Goal: Transaction & Acquisition: Purchase product/service

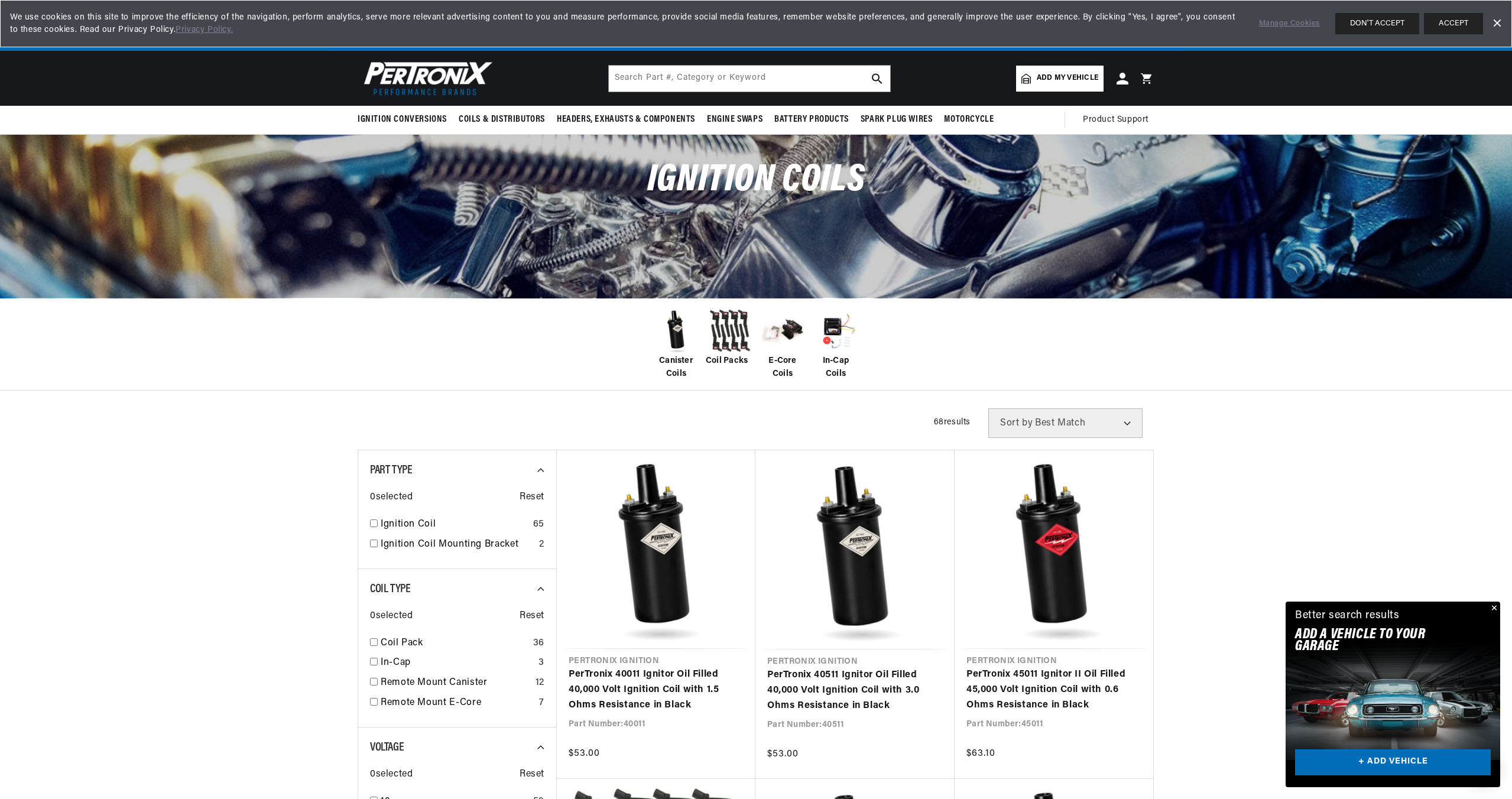
click at [1060, 73] on span "Add my vehicle" at bounding box center [1067, 78] width 62 height 12
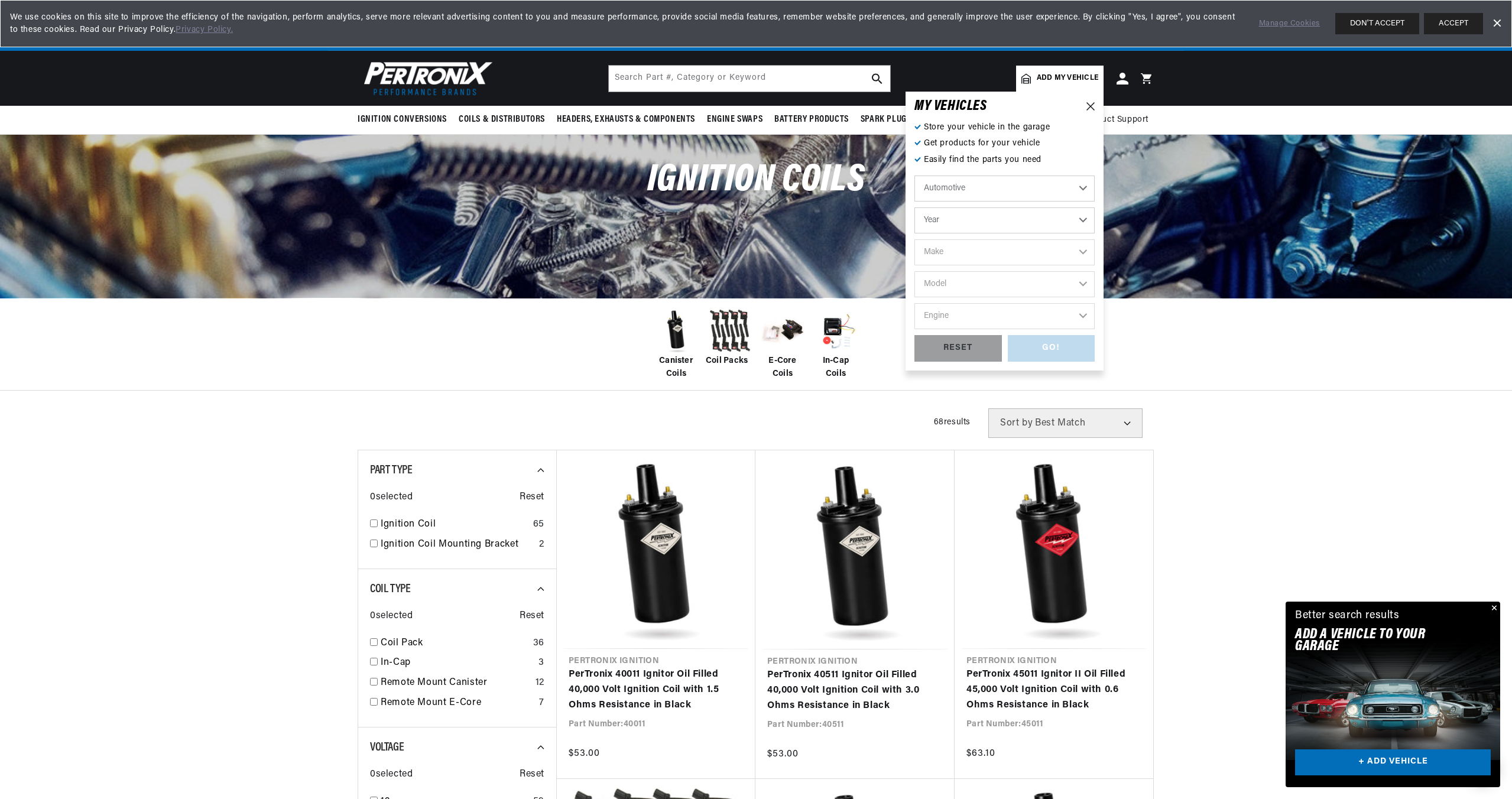
click at [944, 192] on select "Automotive Agricultural Industrial Marine Motorcycle" at bounding box center [1004, 188] width 180 height 26
drag, startPoint x: 1353, startPoint y: 366, endPoint x: 1212, endPoint y: 325, distance: 146.8
click at [1352, 366] on div "Canister Coils Coil Packs E-Core Coils In-Cap Coils" at bounding box center [756, 345] width 1512 height 94
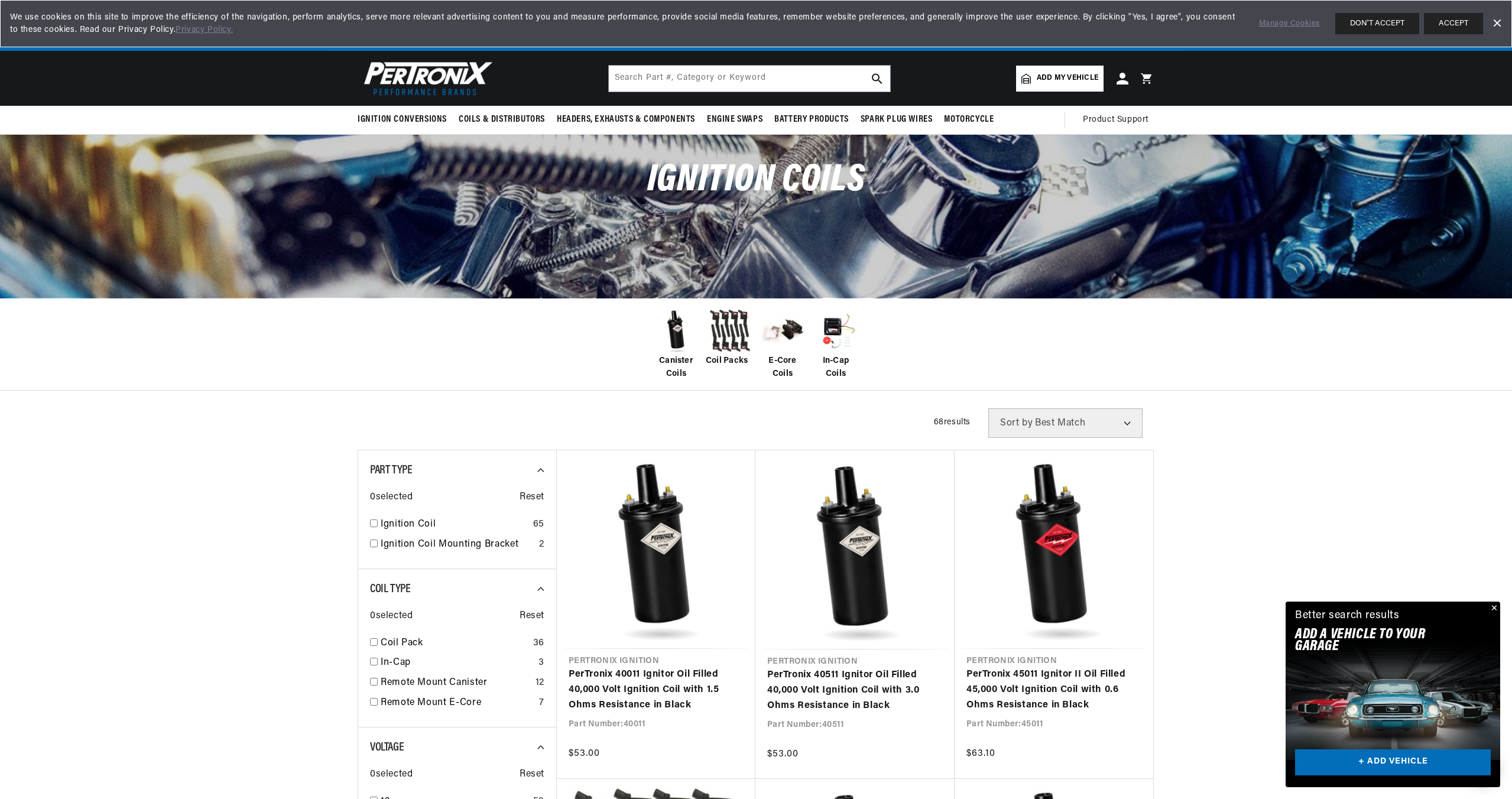
click at [1078, 81] on span "Add my vehicle" at bounding box center [1067, 78] width 62 height 12
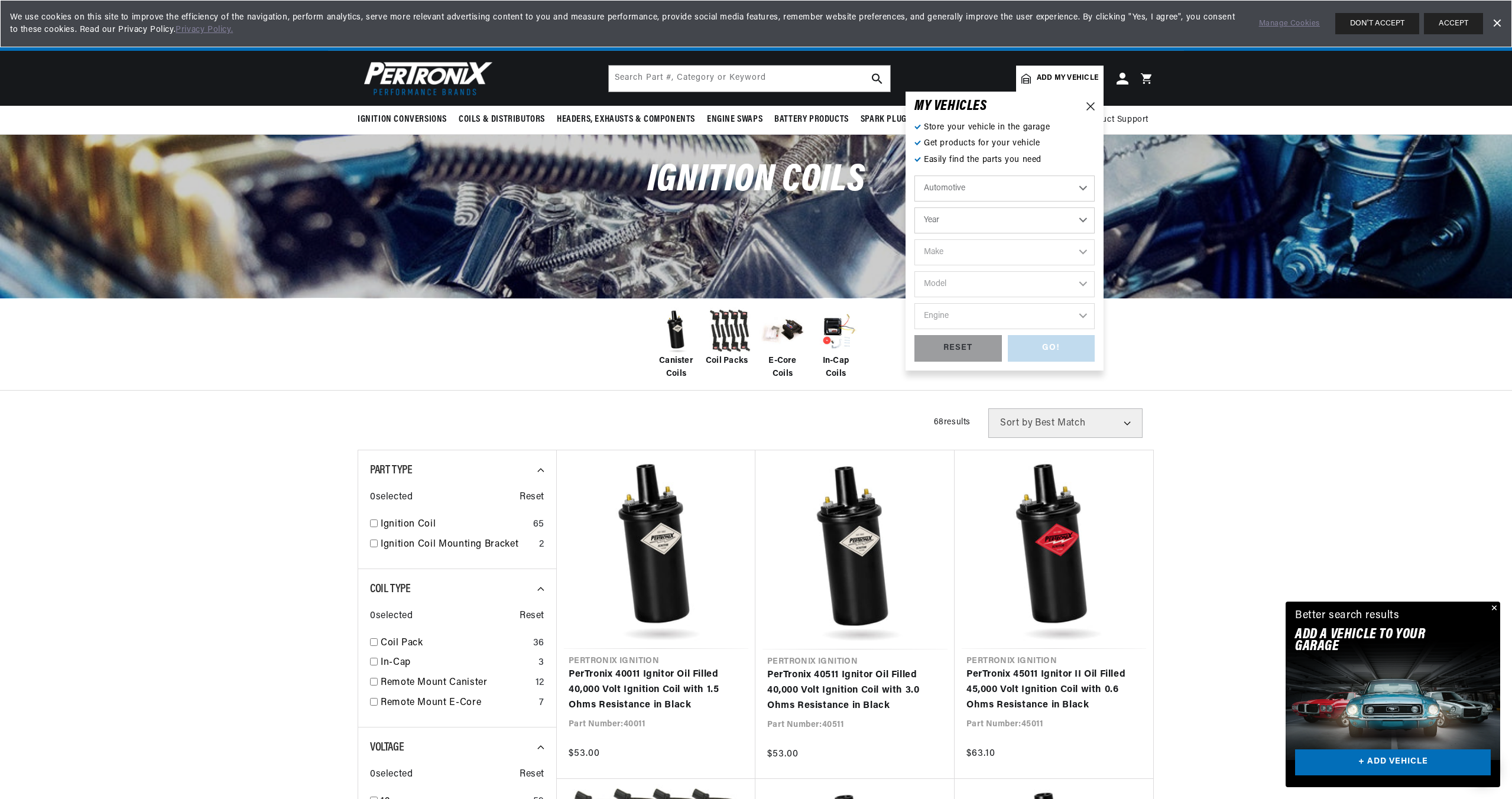
scroll to position [0, 358]
click at [935, 226] on select "Year 2026 2025 2024 2023 2022 2021 2020 2019 2018 2017 2016 2015 2014 2013 2012…" at bounding box center [1004, 220] width 180 height 26
select select "1970"
click at [914, 208] on select "Year 2026 2025 2024 2023 2022 2021 2020 2019 2018 2017 2016 2015 2014 2013 2012…" at bounding box center [1004, 220] width 180 height 26
select select "1970"
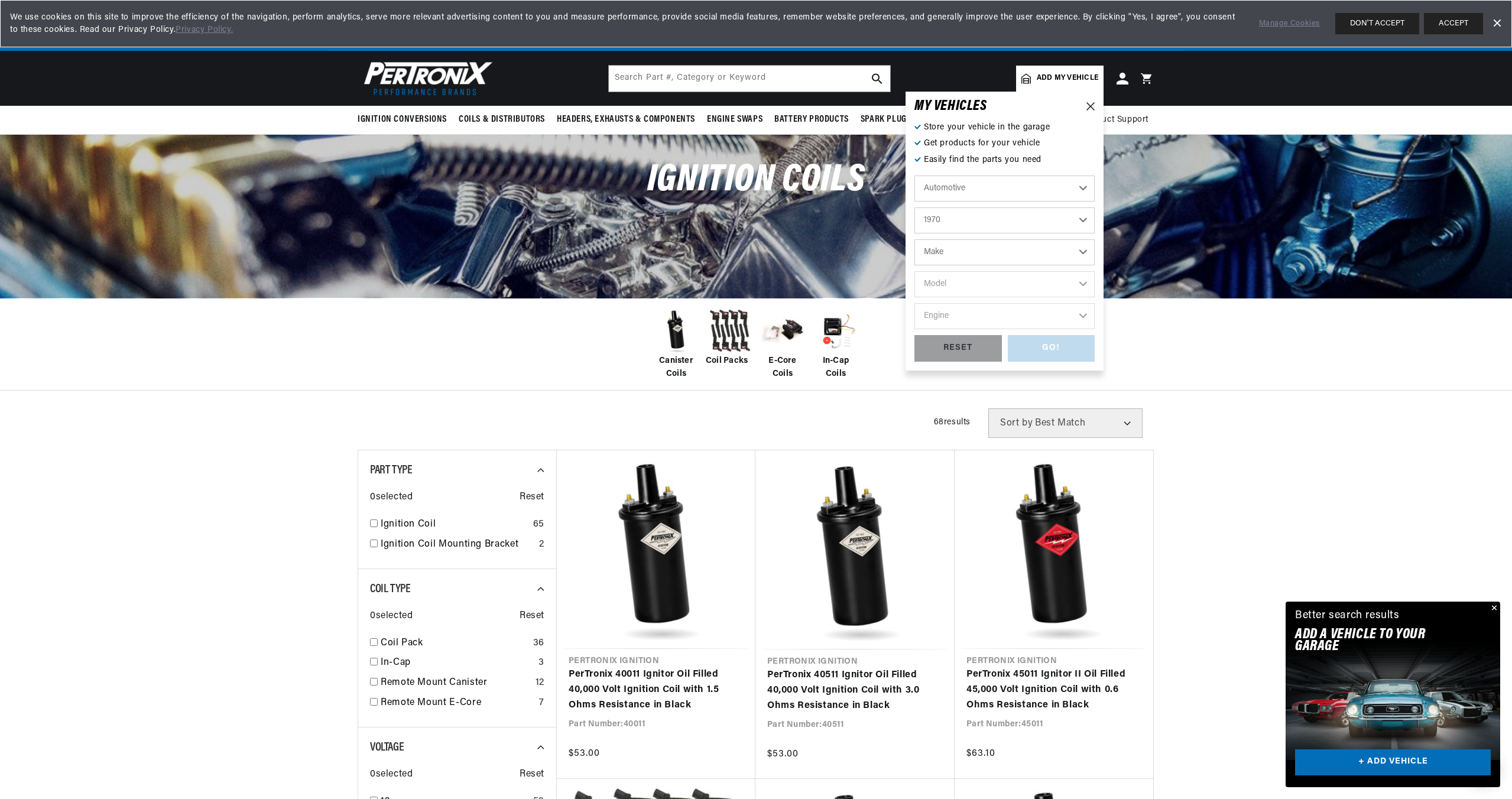
click at [964, 245] on select "Make Alfa Romeo American Motors Aston Martin Audi Austin Austin Healey Avanti B…" at bounding box center [1004, 252] width 180 height 26
select select "Triumph"
click at [914, 240] on select "Make Alfa Romeo American Motors Aston Martin Audi Austin Austin Healey Avanti B…" at bounding box center [1004, 252] width 180 height 26
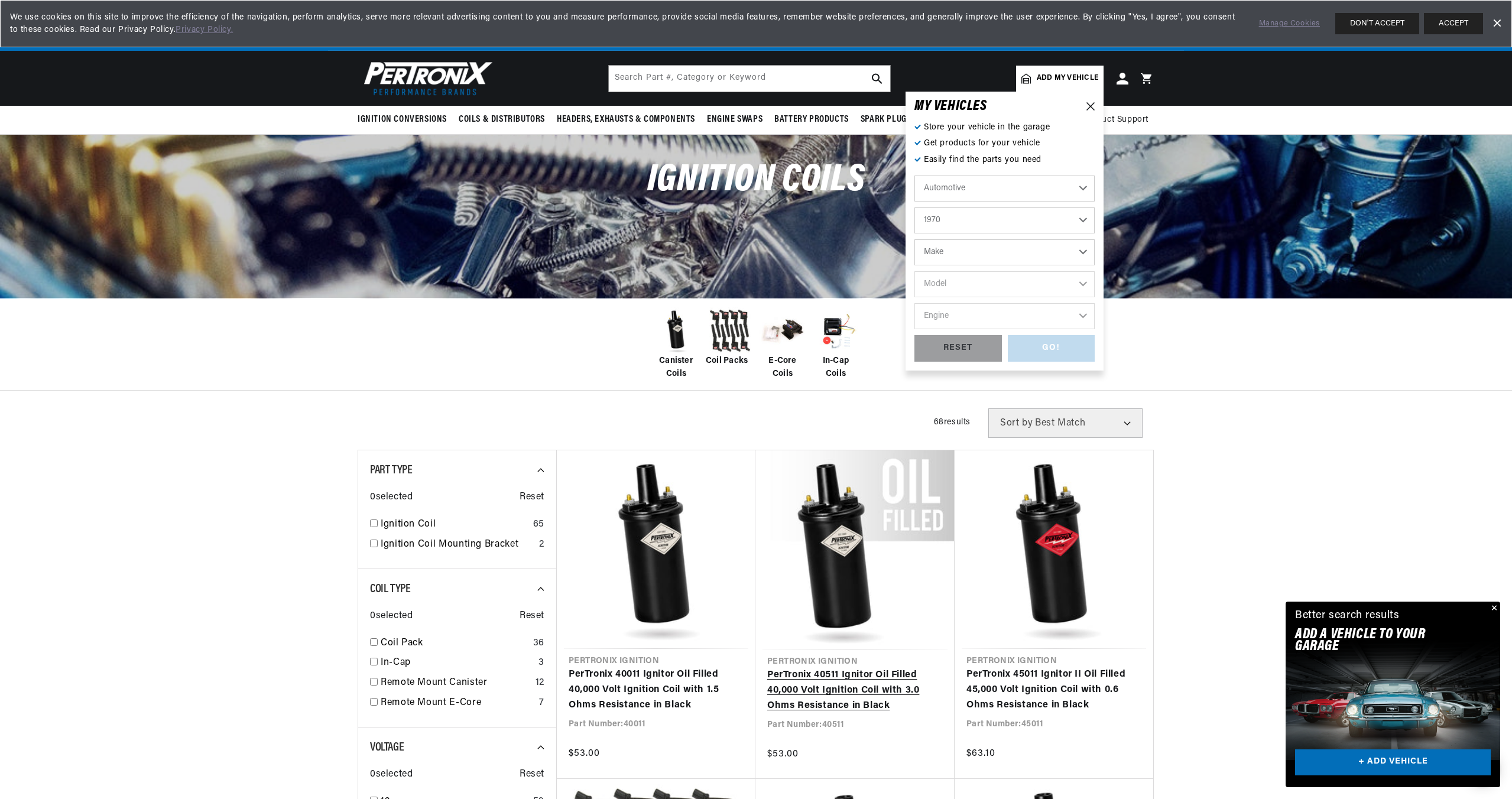
select select "Triumph"
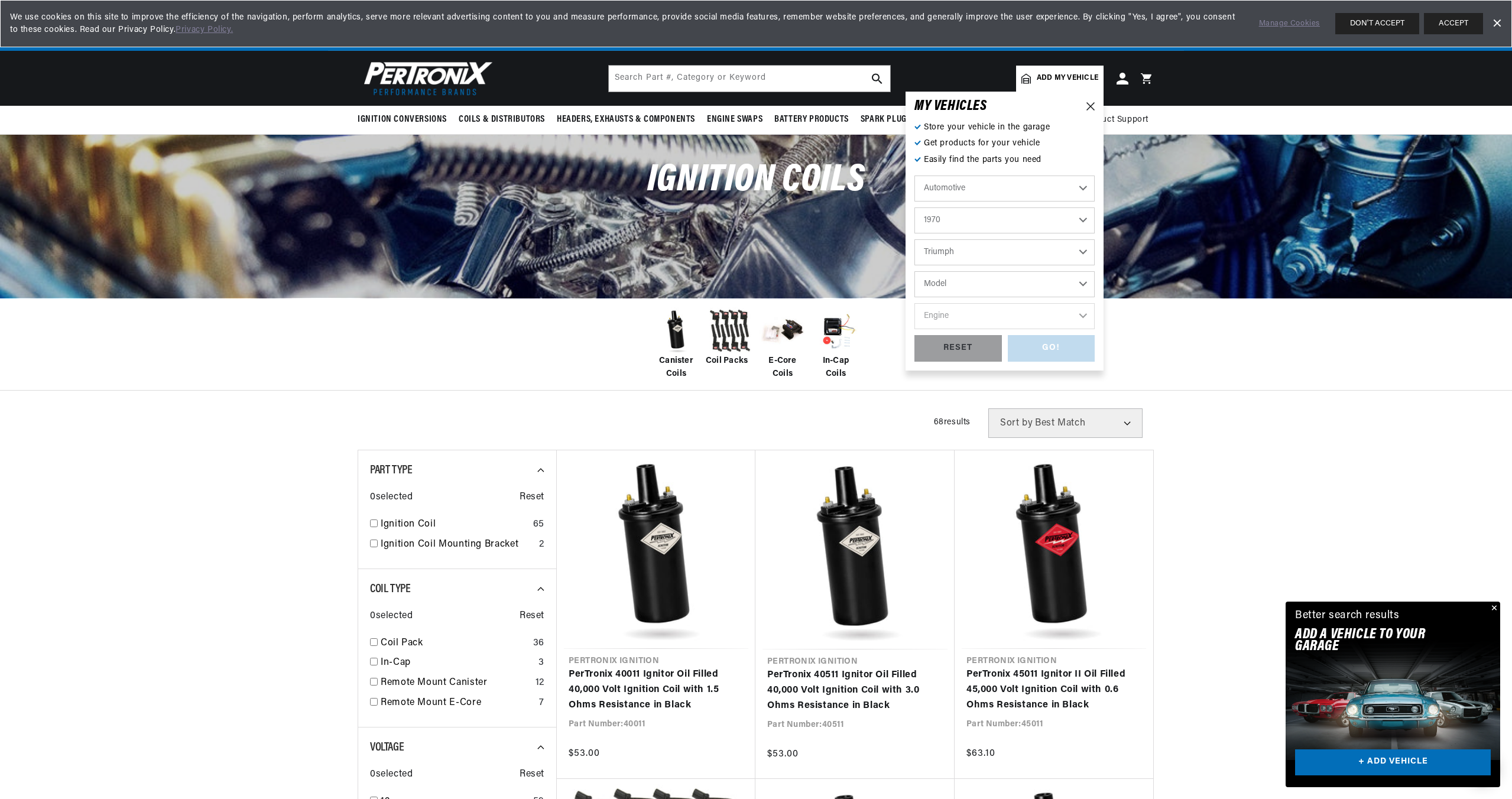
scroll to position [0, 0]
click at [951, 284] on select "Model GT6 Spitfire TR6" at bounding box center [1004, 284] width 180 height 26
select select "TR6"
click at [914, 272] on select "Model GT6 Spitfire TR6" at bounding box center [1004, 284] width 180 height 26
select select "TR6"
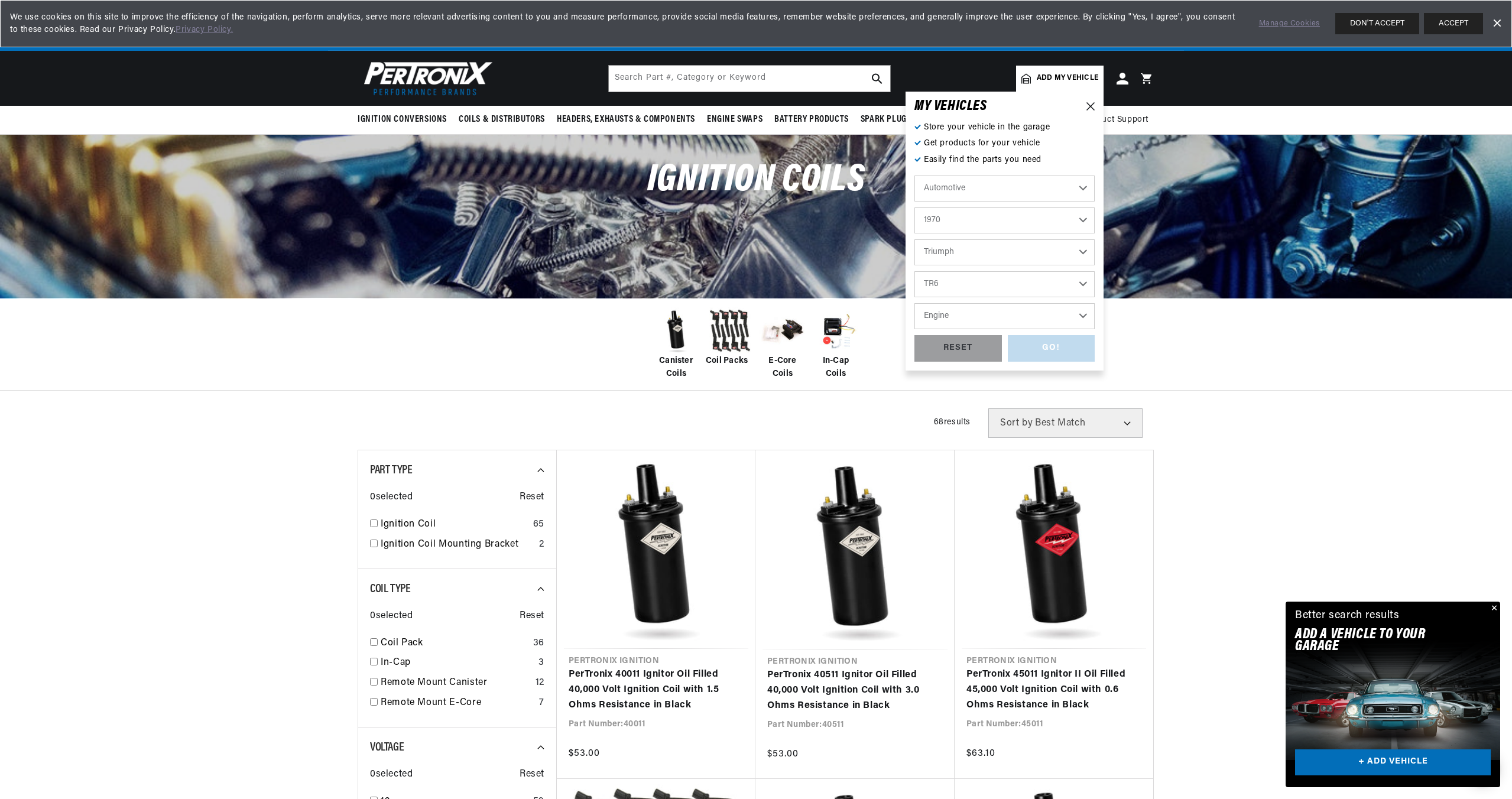
click at [945, 304] on select "Engine 2.5L" at bounding box center [1004, 316] width 180 height 26
select select "2.5L"
click at [914, 303] on select "Engine 2.5L" at bounding box center [1004, 316] width 180 height 26
select select "2.5L"
click at [1040, 349] on div "GO!" at bounding box center [1051, 349] width 88 height 27
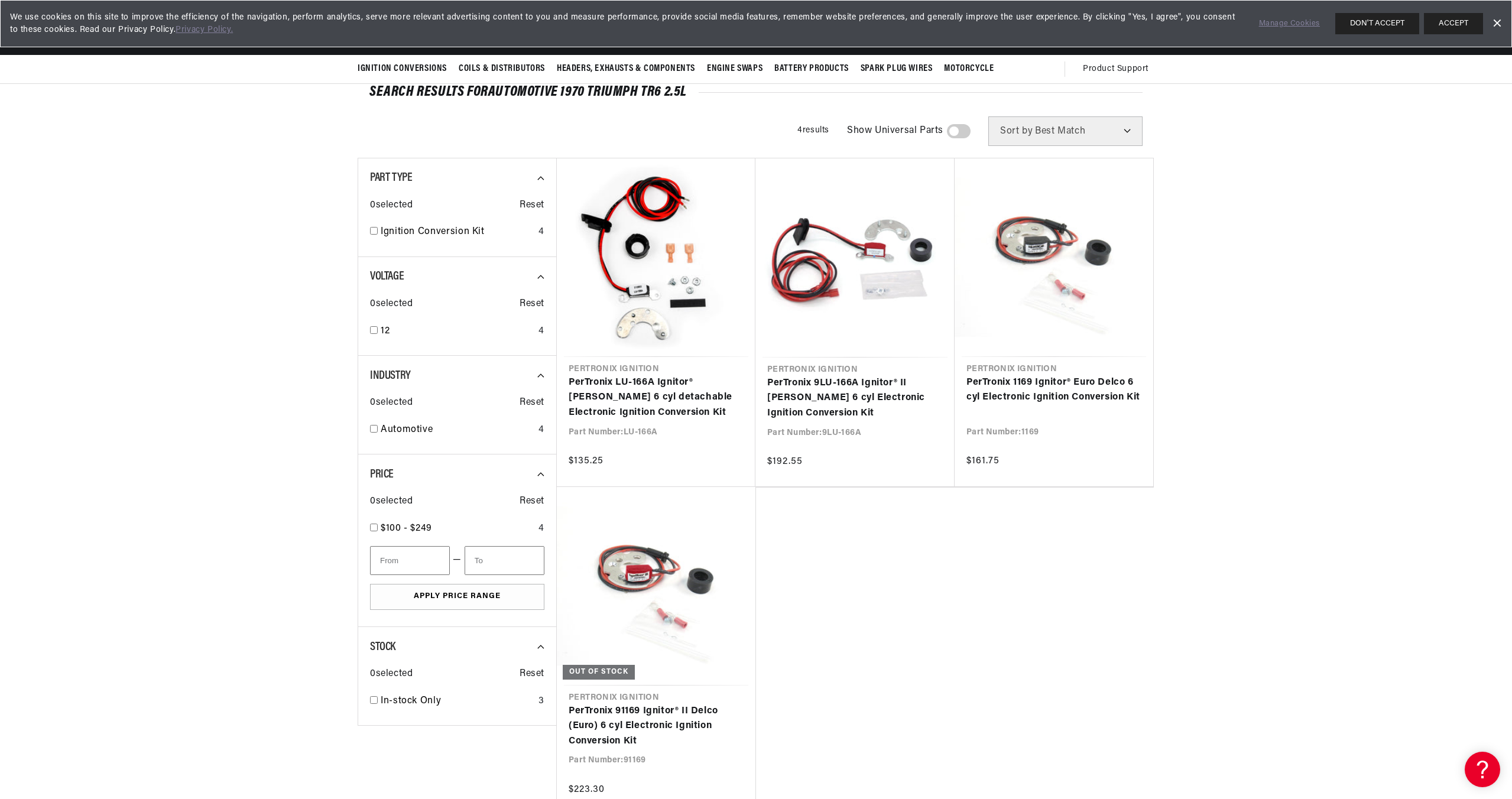
scroll to position [59, 0]
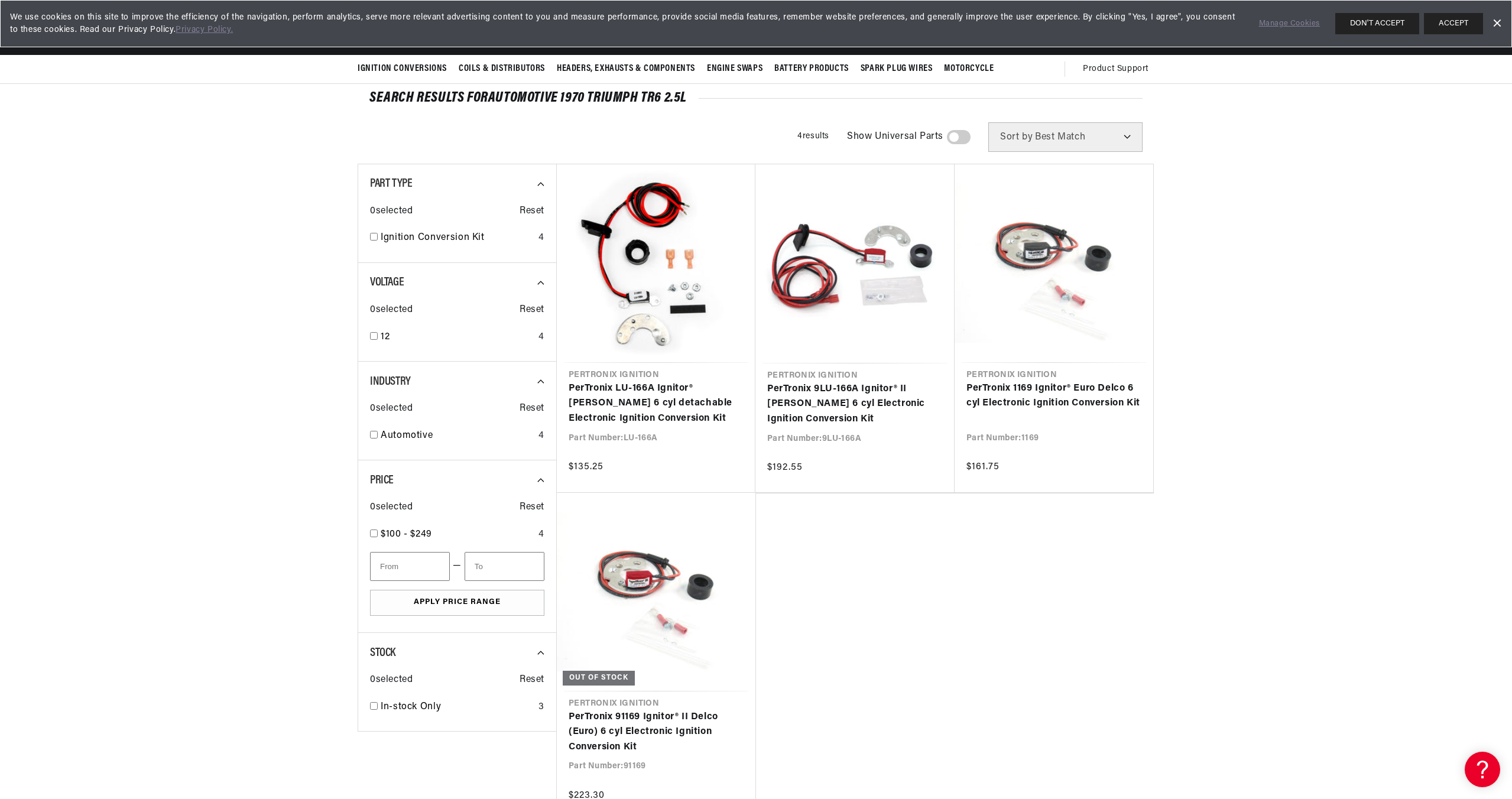
click at [790, 729] on ul "Pertronix Ignition PerTronix LU-166A Ignitor® Lucas 6 cyl detachable Electronic…" at bounding box center [855, 493] width 598 height 659
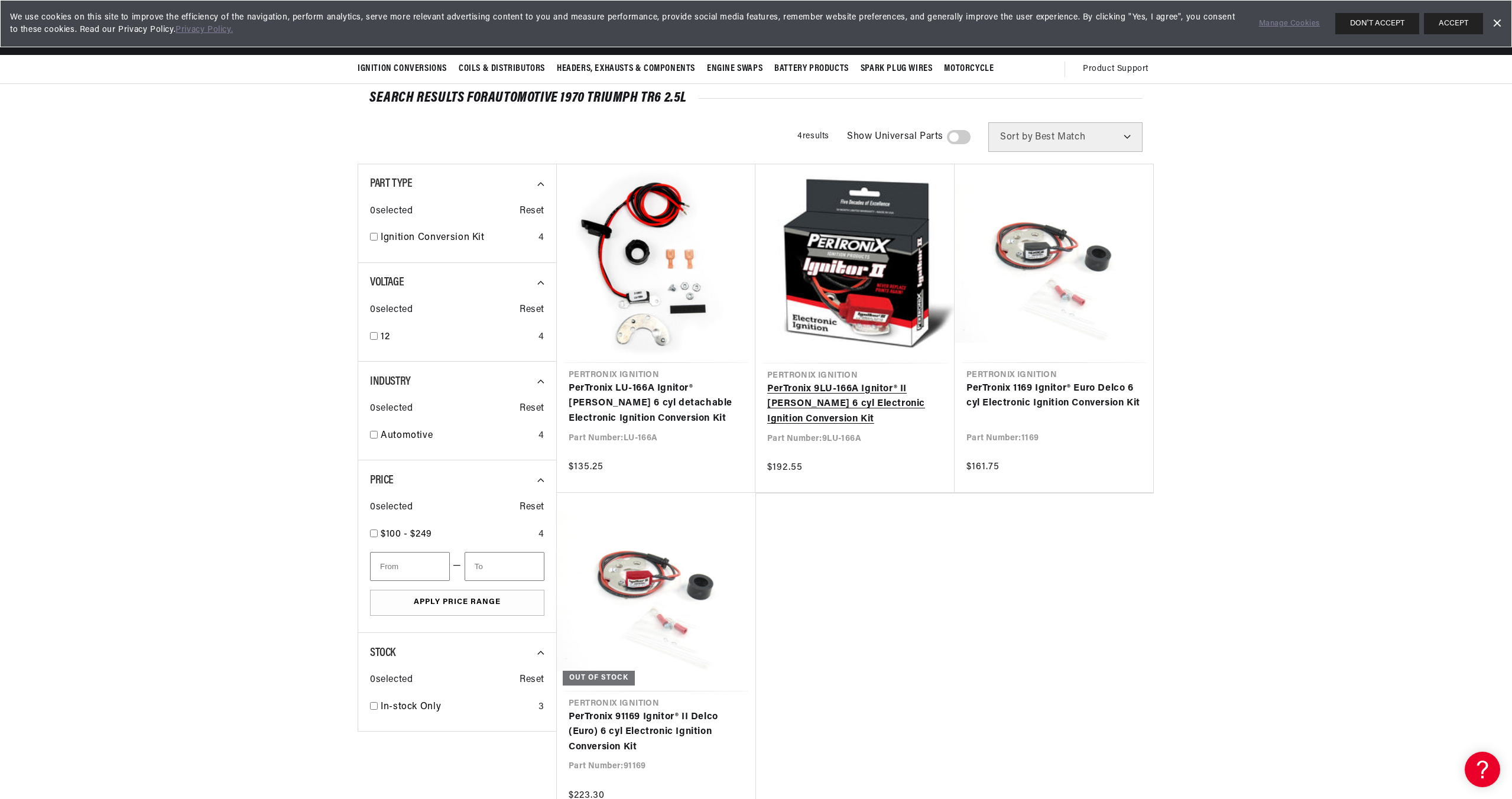
click at [851, 409] on link "PerTronix 9LU-166A Ignitor® II [PERSON_NAME] 6 cyl Electronic Ignition Conversi…" at bounding box center [855, 404] width 176 height 45
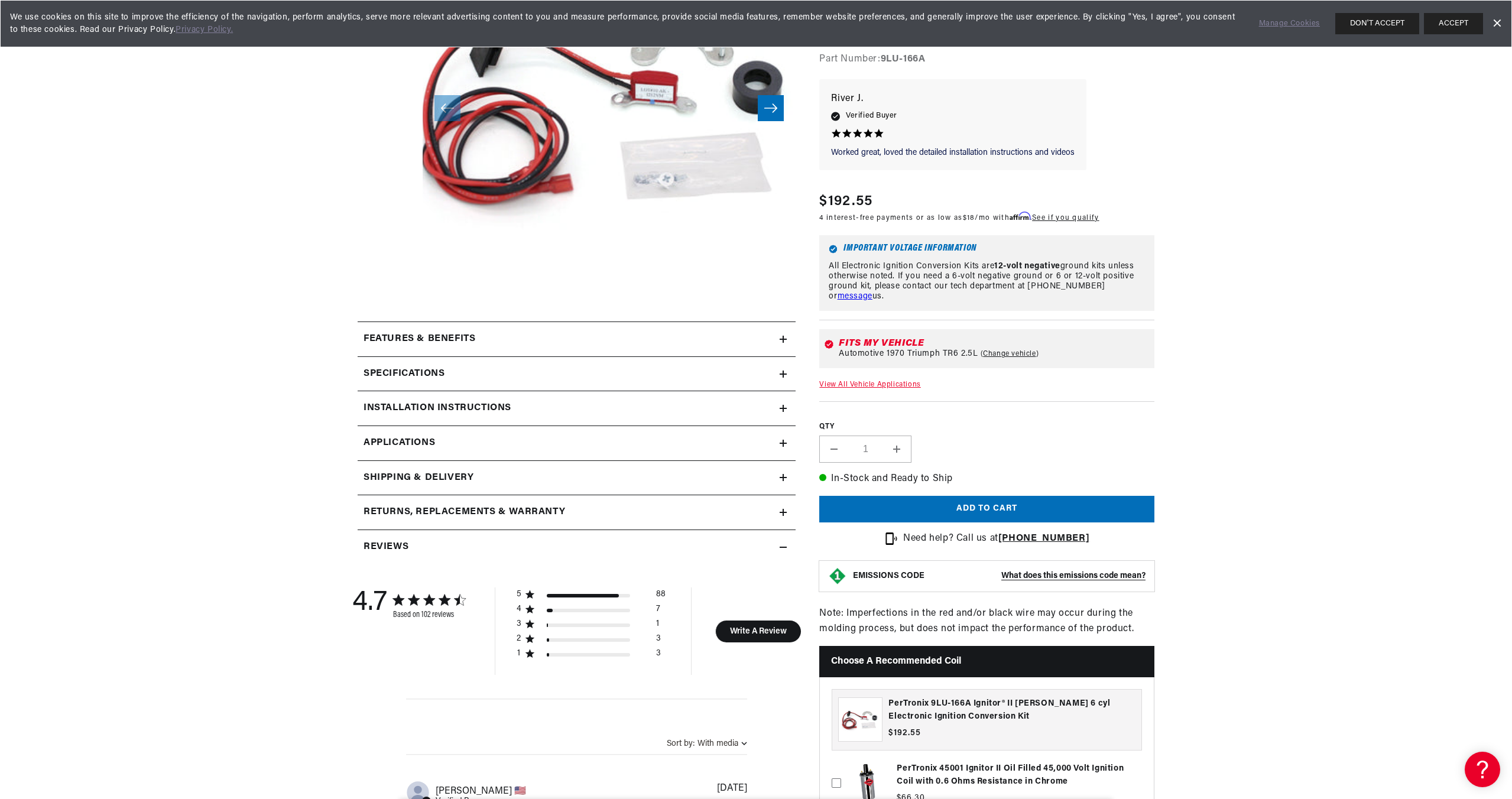
scroll to position [295, 0]
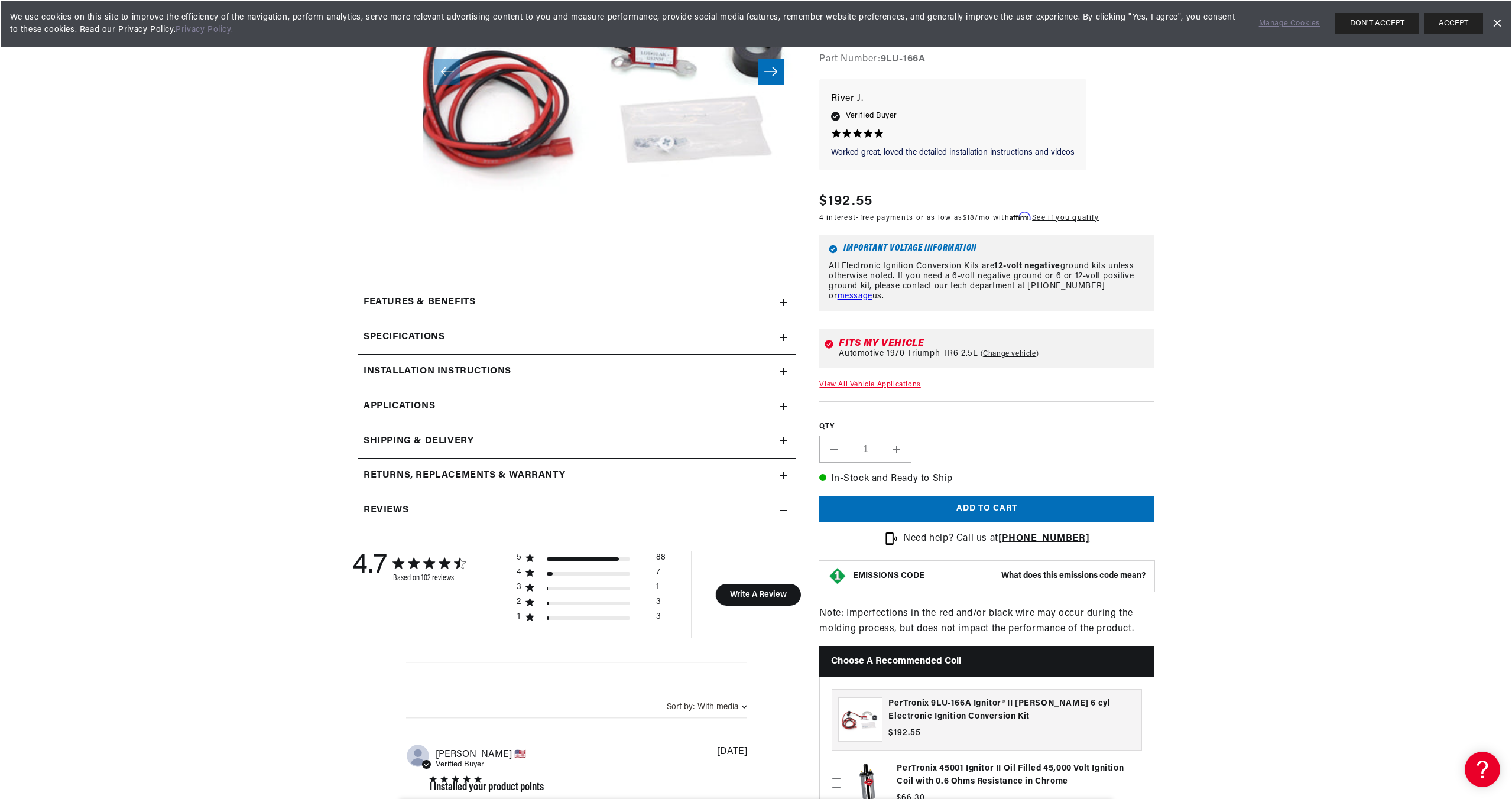
click at [438, 333] on h2 "Specifications" at bounding box center [404, 338] width 81 height 15
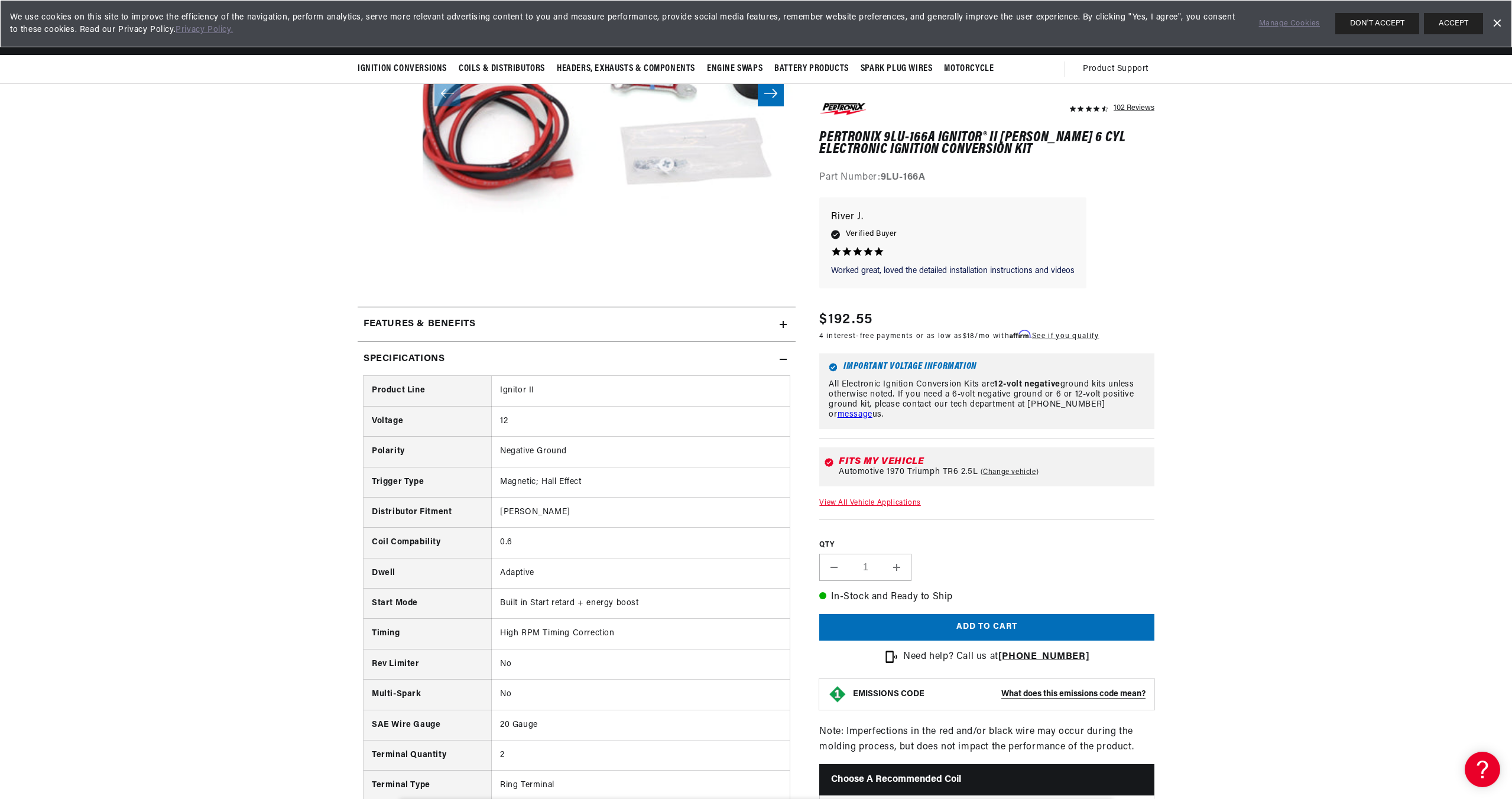
scroll to position [236, 0]
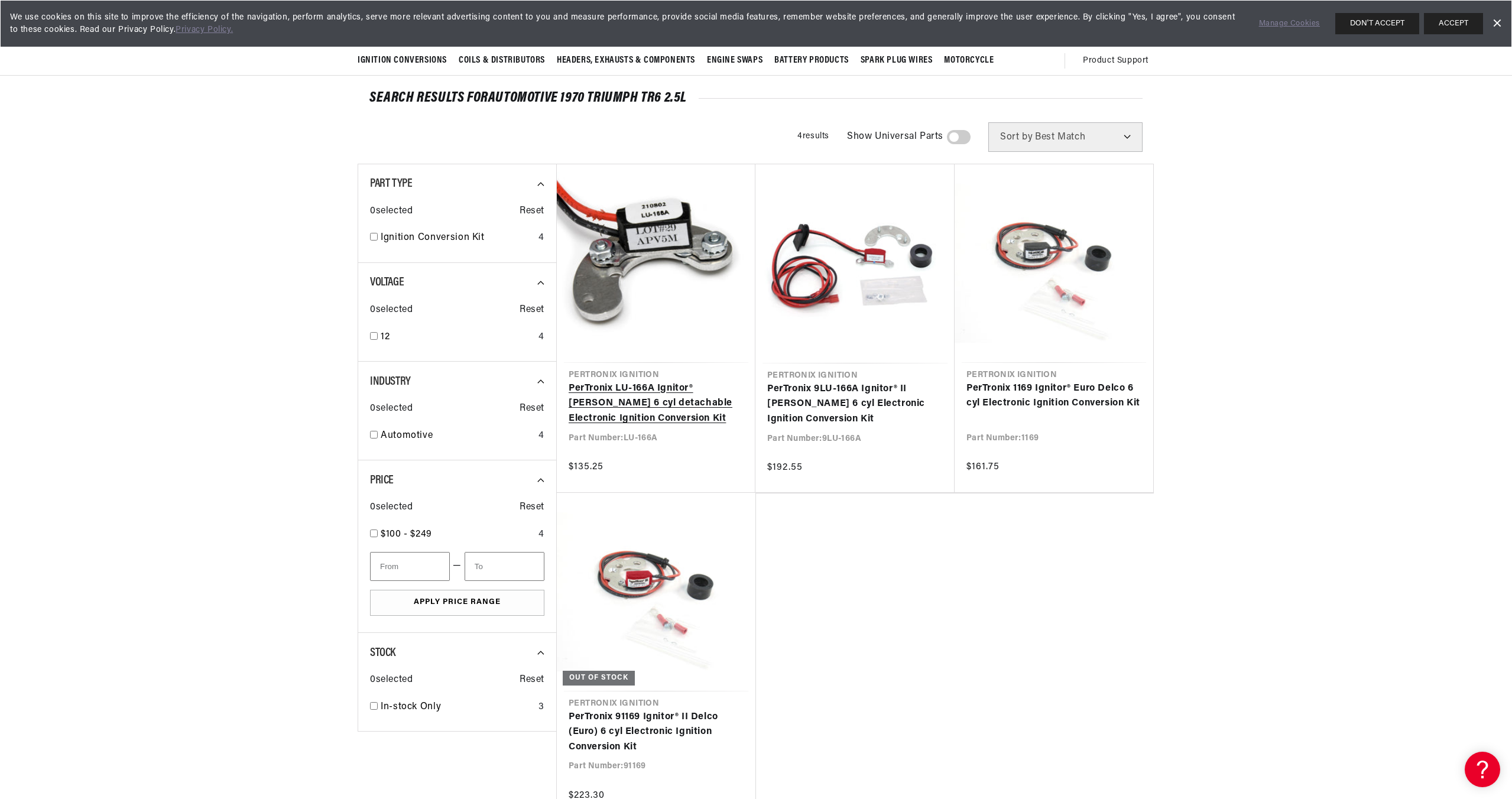
click at [615, 404] on link "PerTronix LU-166A Ignitor® Lucas 6 cyl detachable Electronic Ignition Conversio…" at bounding box center [656, 404] width 175 height 45
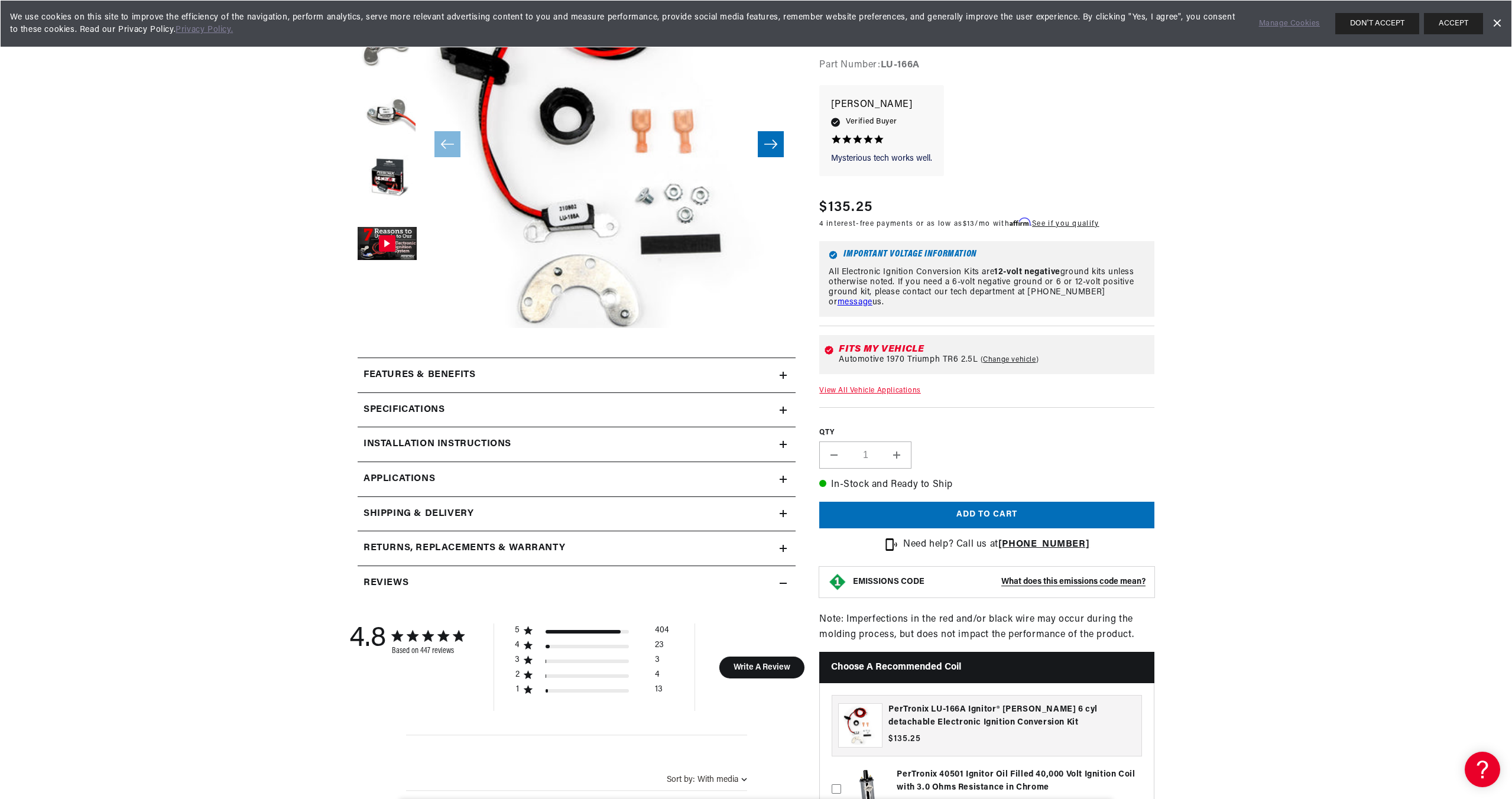
scroll to position [236, 0]
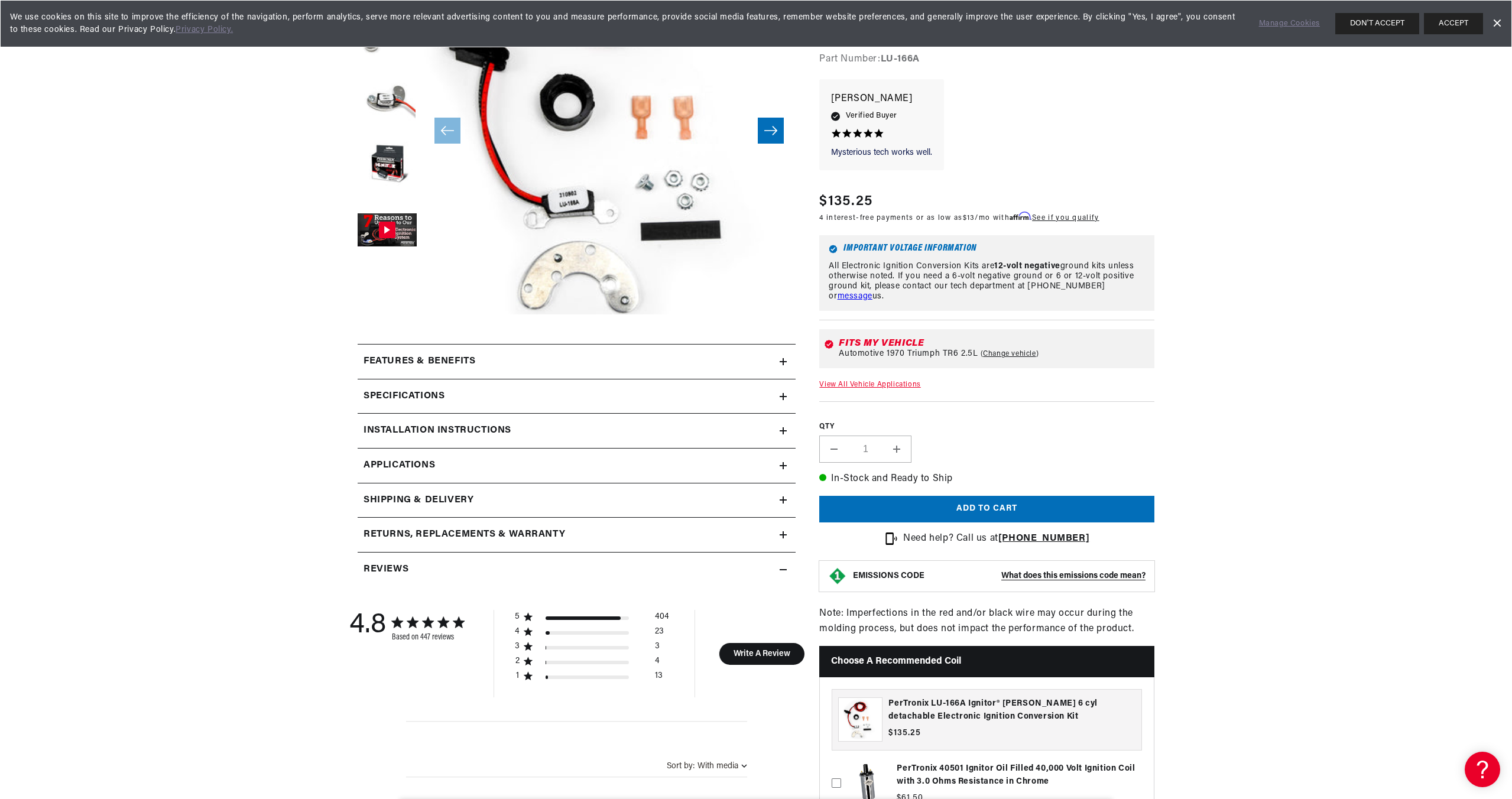
click at [415, 390] on h2 "Specifications" at bounding box center [404, 397] width 81 height 15
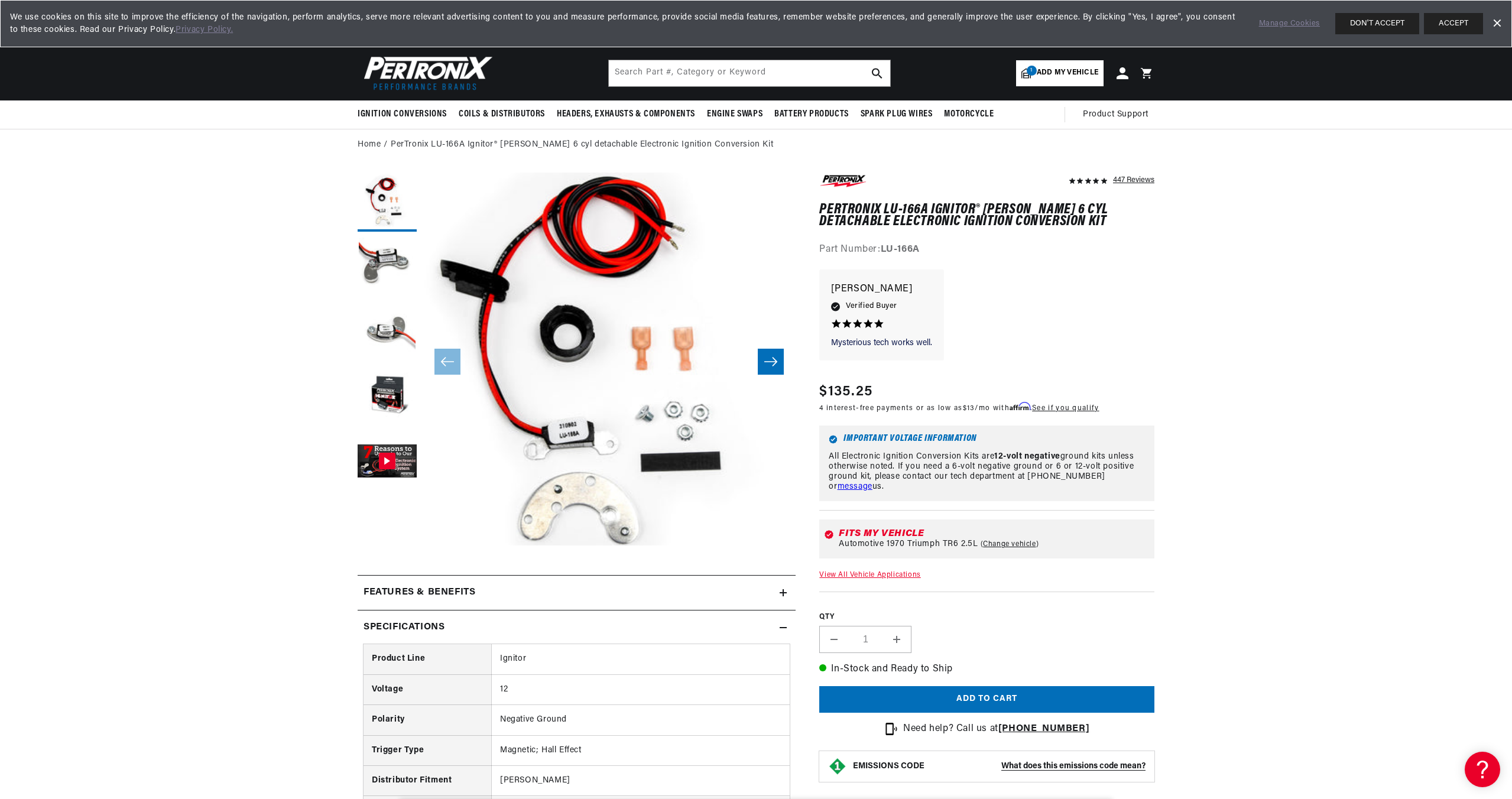
scroll to position [0, 0]
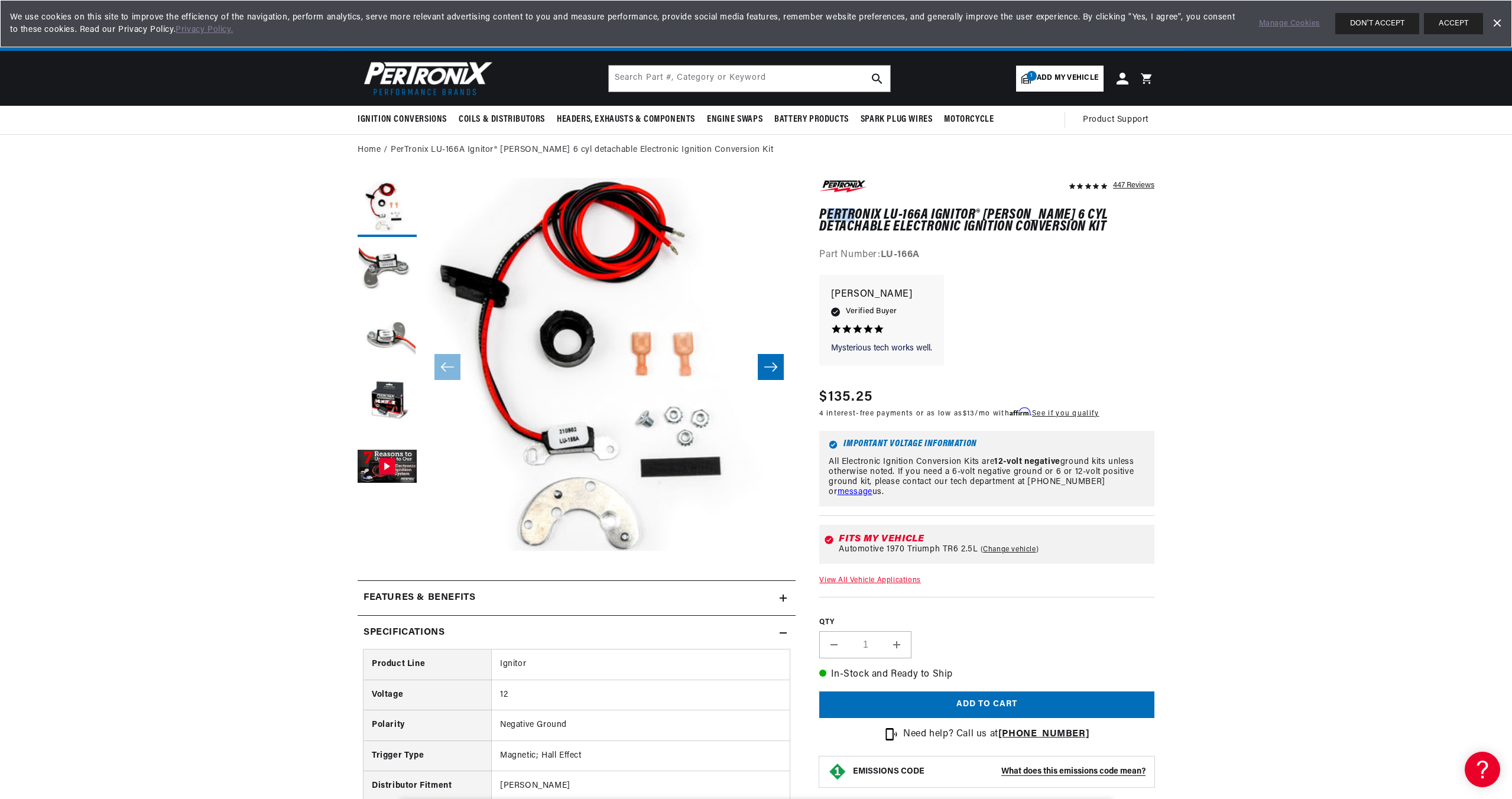
drag, startPoint x: 824, startPoint y: 211, endPoint x: 853, endPoint y: 212, distance: 29.0
click at [857, 215] on h1 "PerTronix LU-166A Ignitor® [PERSON_NAME] 6 cyl detachable Electronic Ignition C…" at bounding box center [987, 222] width 335 height 24
drag, startPoint x: 823, startPoint y: 210, endPoint x: 928, endPoint y: 211, distance: 105.0
click at [928, 211] on h1 "PerTronix LU-166A Ignitor® [PERSON_NAME] 6 cyl detachable Electronic Ignition C…" at bounding box center [987, 222] width 335 height 24
copy h1 "PerTronix LU-166A"
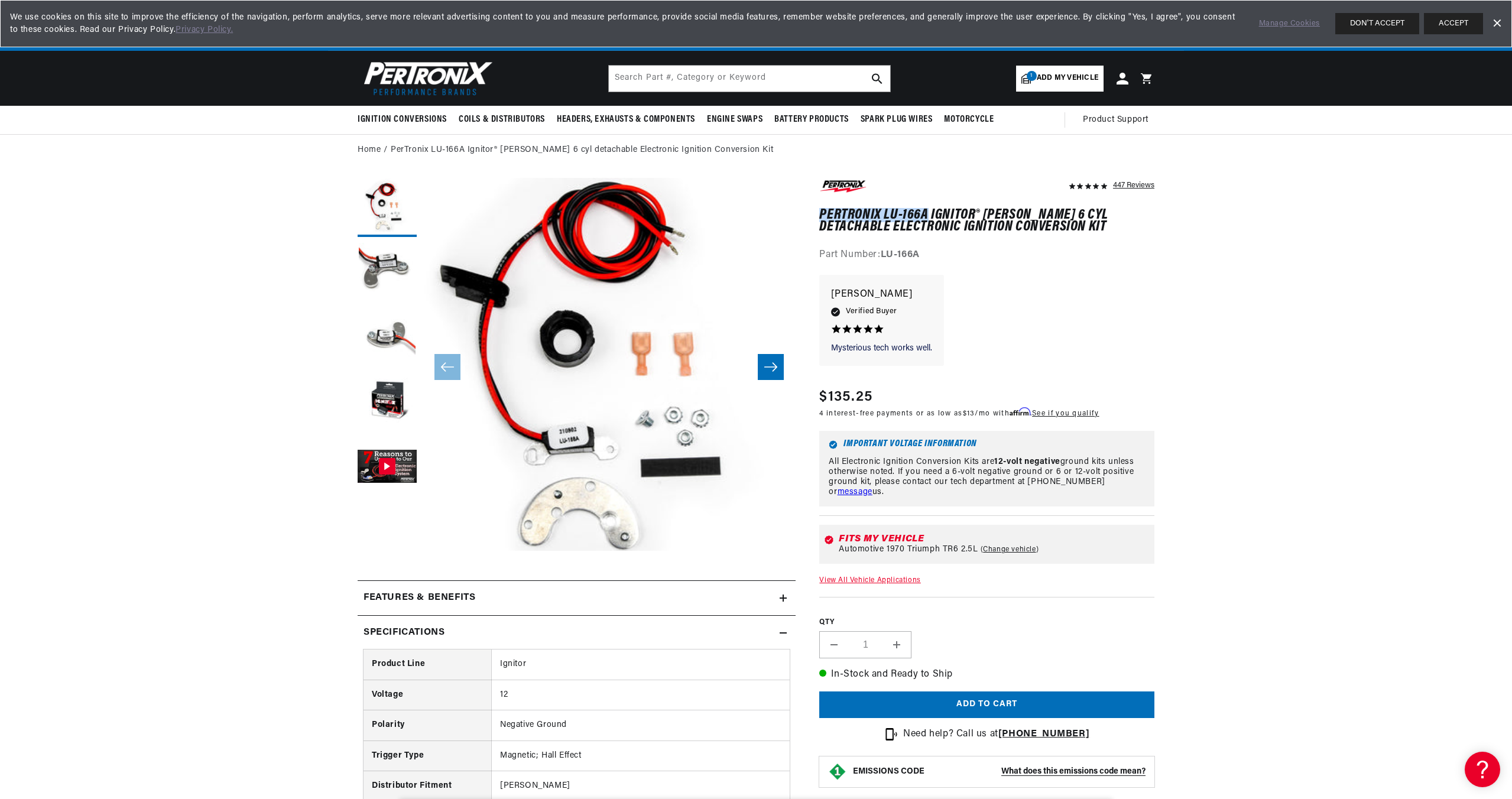
scroll to position [0, 358]
